Goal: Navigation & Orientation: Find specific page/section

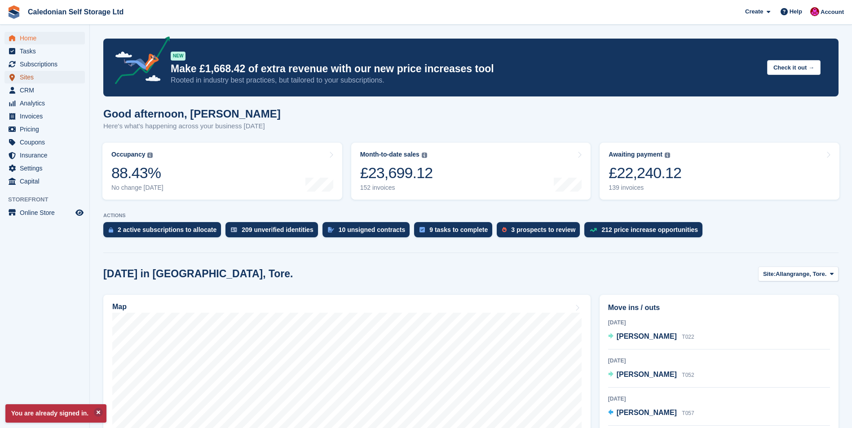
click at [21, 75] on span "Sites" at bounding box center [47, 77] width 54 height 13
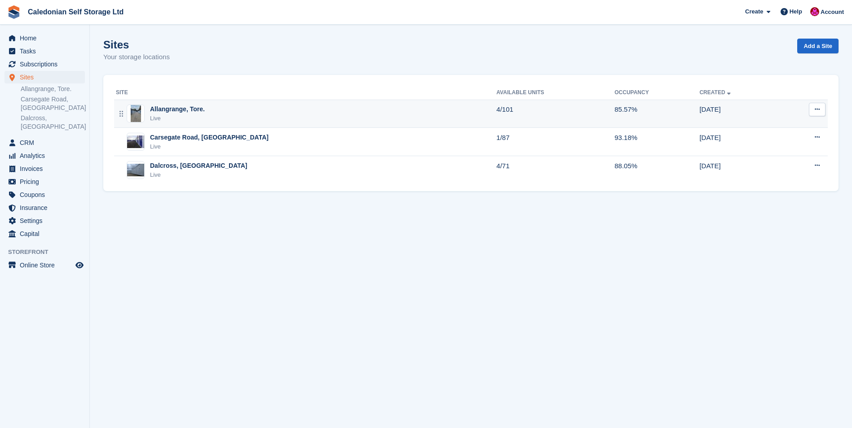
click at [166, 109] on div "Allangrange, Tore." at bounding box center [177, 109] width 55 height 9
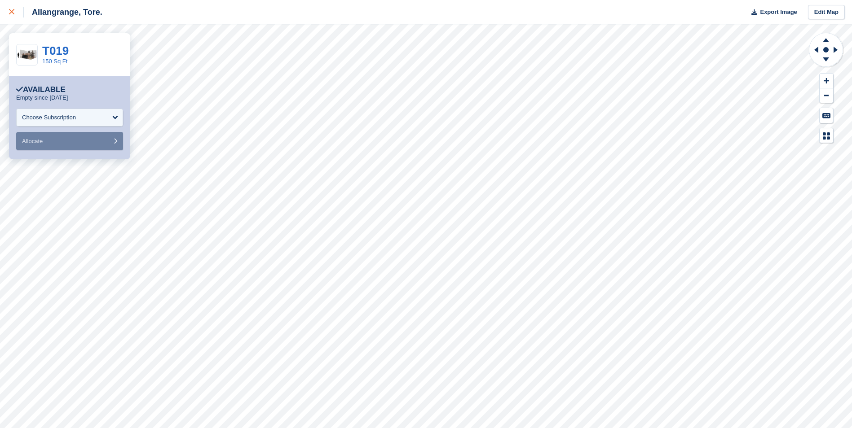
click at [9, 10] on link at bounding box center [12, 12] width 24 height 24
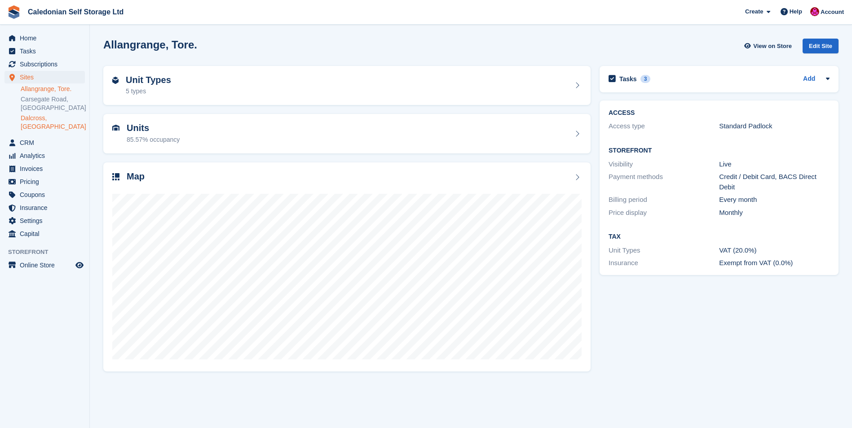
click at [24, 117] on link "Dalcross, [GEOGRAPHIC_DATA]" at bounding box center [53, 122] width 64 height 17
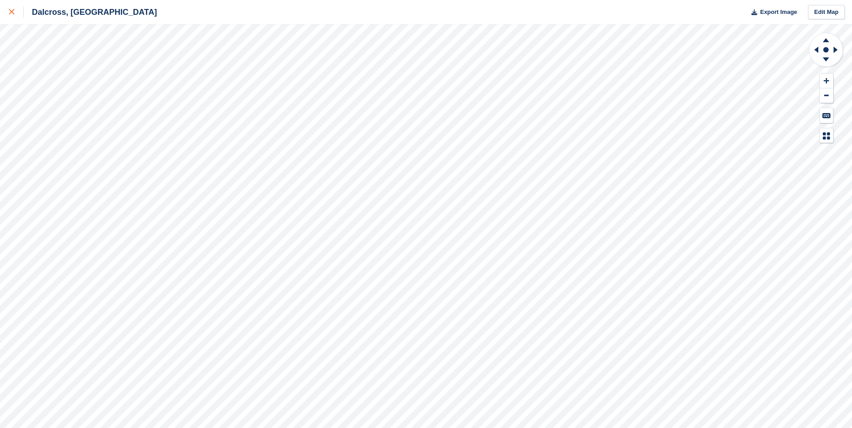
click at [10, 10] on icon at bounding box center [11, 11] width 5 height 5
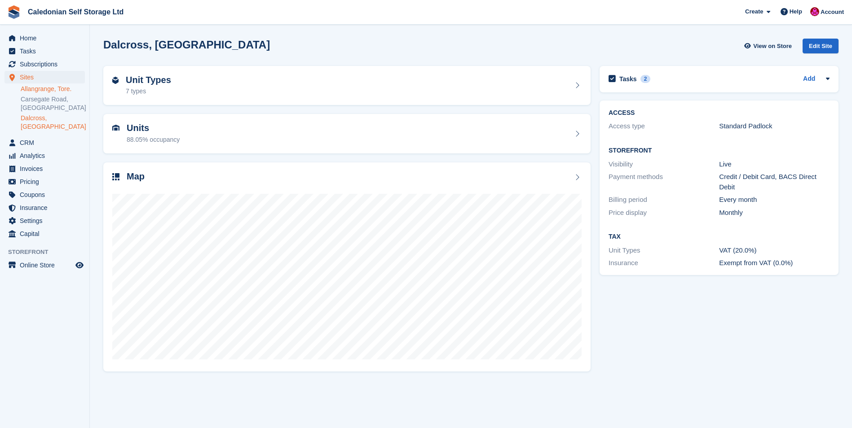
click at [42, 87] on link "Allangrange, Tore." at bounding box center [53, 89] width 64 height 9
